Goal: Task Accomplishment & Management: Manage account settings

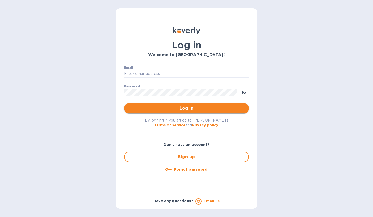
type input "[EMAIL_ADDRESS][DOMAIN_NAME]"
click at [145, 104] on button "Log in" at bounding box center [186, 108] width 125 height 10
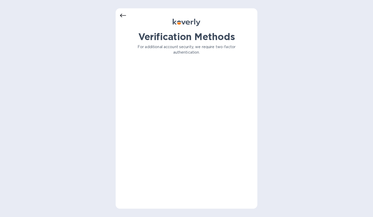
click at [125, 18] on icon at bounding box center [123, 16] width 6 height 6
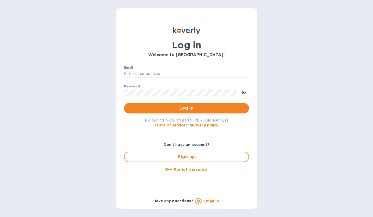
type input "jack@ajvisualsolutions.com"
click at [178, 110] on span "Log in" at bounding box center [186, 108] width 117 height 6
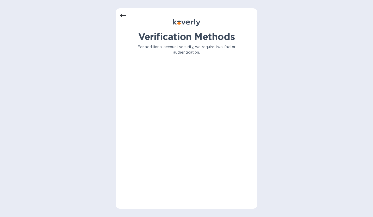
click at [347, 15] on div "Verification Methods For additional account security, we require two-factor aut…" at bounding box center [186, 108] width 373 height 217
